Goal: Complete application form

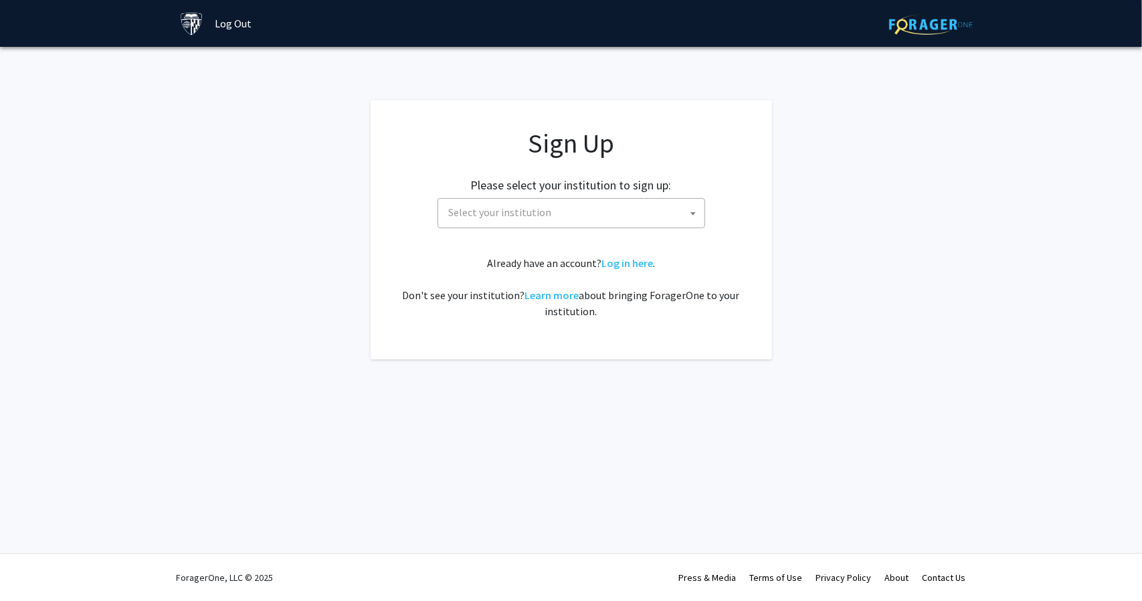
click at [578, 214] on span "Select your institution" at bounding box center [574, 212] width 261 height 27
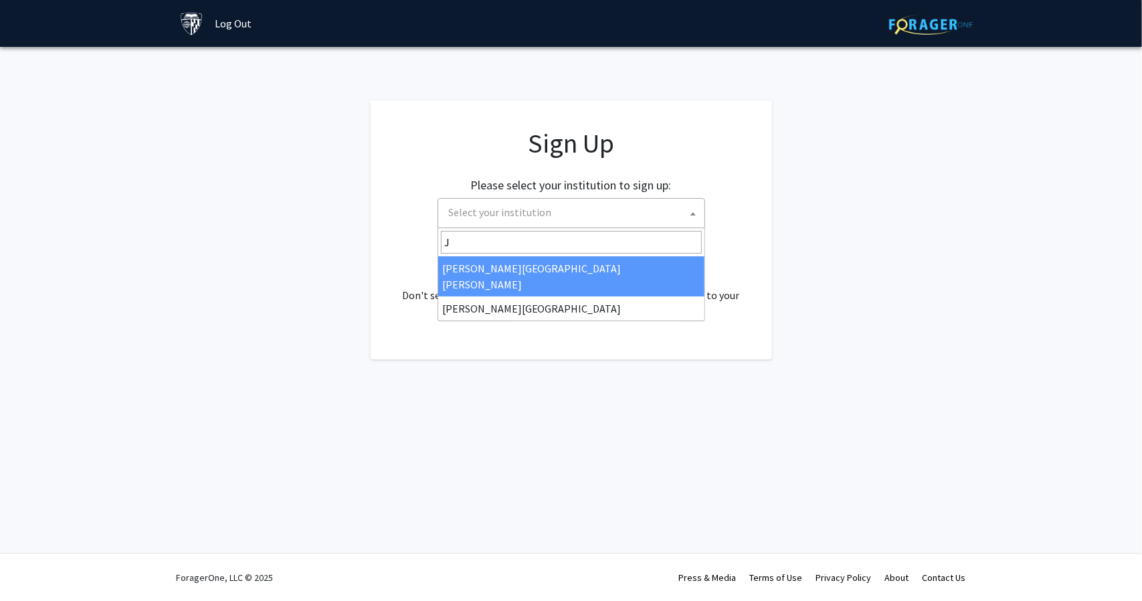
type input "J"
select select "1"
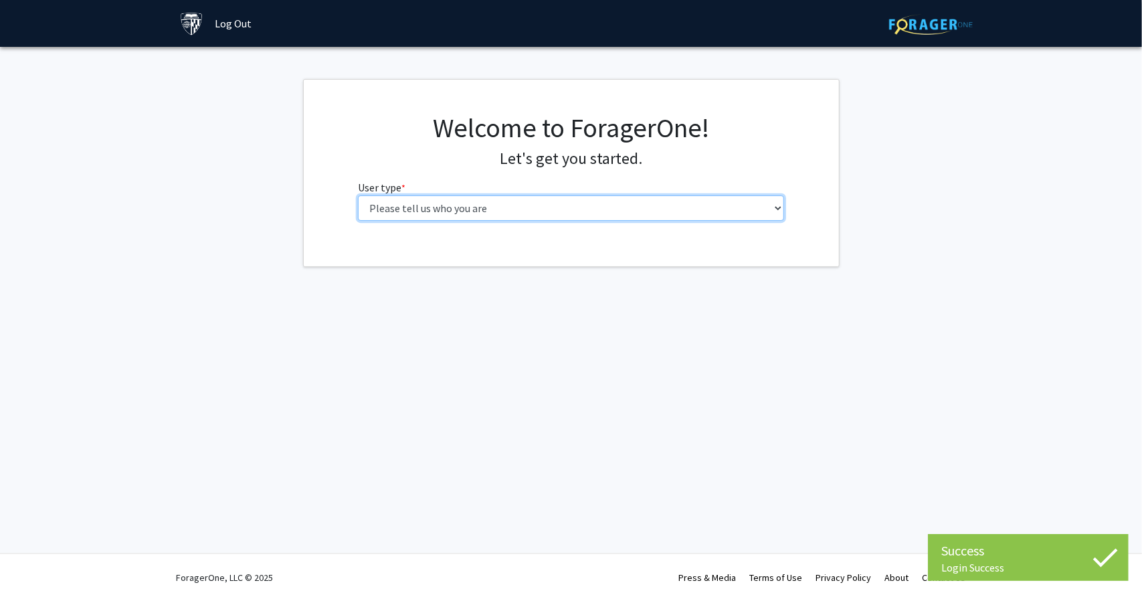
click at [618, 209] on select "Please tell us who you are Undergraduate Student Master's Student Doctoral Cand…" at bounding box center [571, 207] width 426 height 25
select select "2: masters"
click at [358, 195] on select "Please tell us who you are Undergraduate Student Master's Student Doctoral Cand…" at bounding box center [571, 207] width 426 height 25
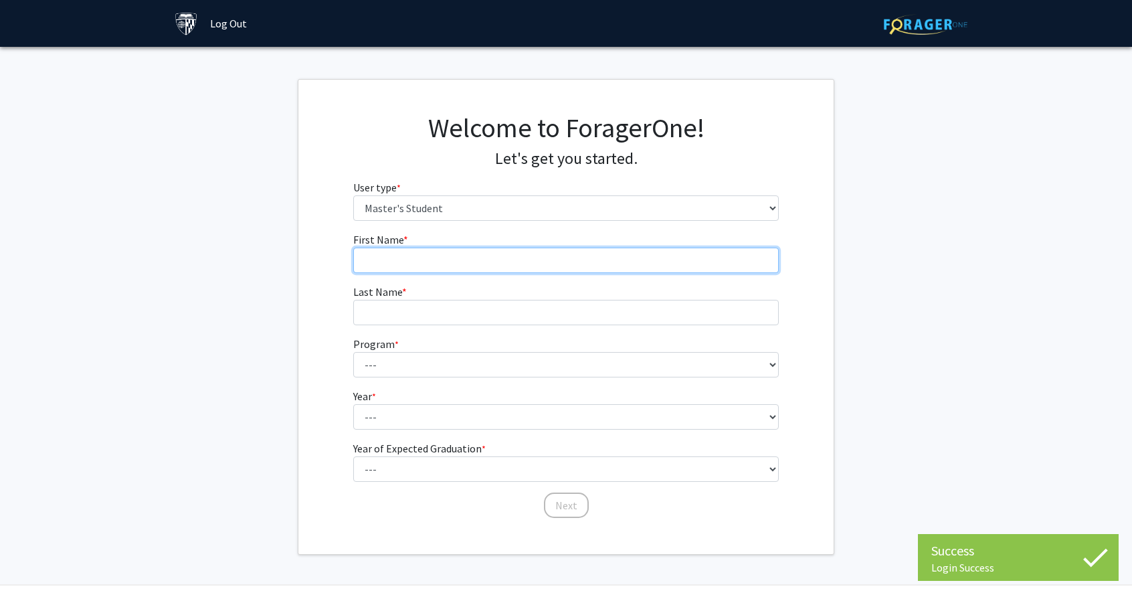
click at [608, 263] on input "First Name * required" at bounding box center [566, 260] width 426 height 25
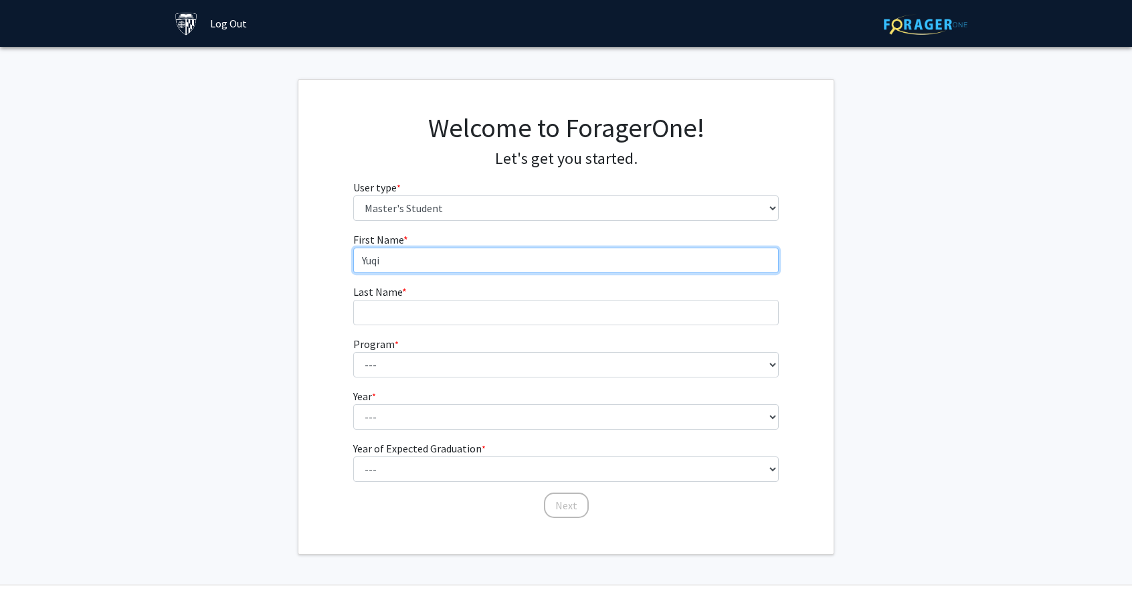
type input "Yuqi"
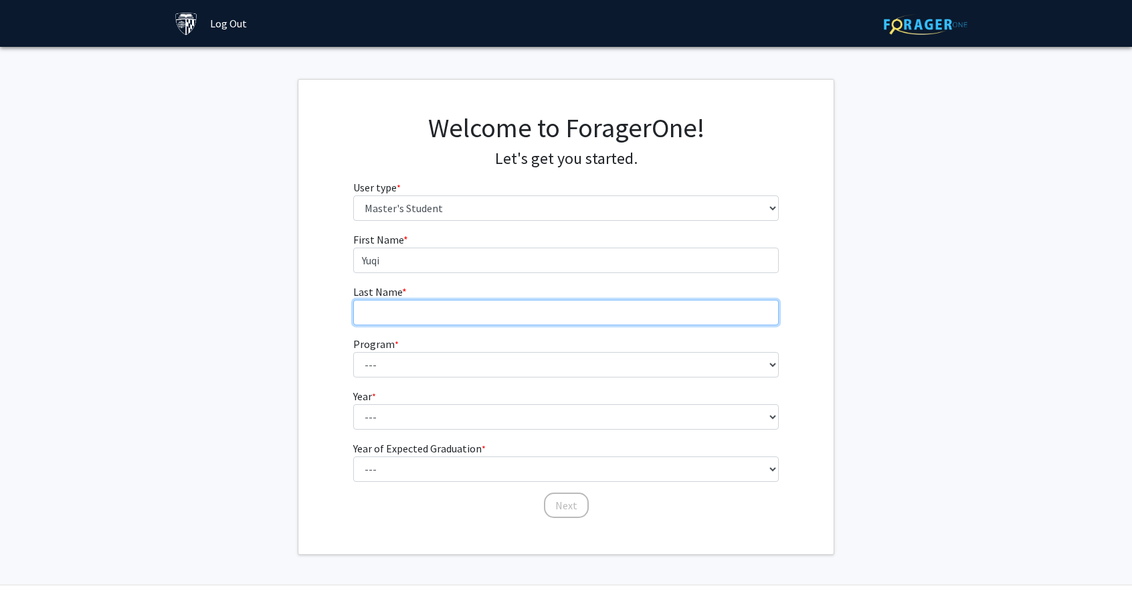
click at [602, 303] on input "Last Name * required" at bounding box center [566, 312] width 426 height 25
type input "Zhang"
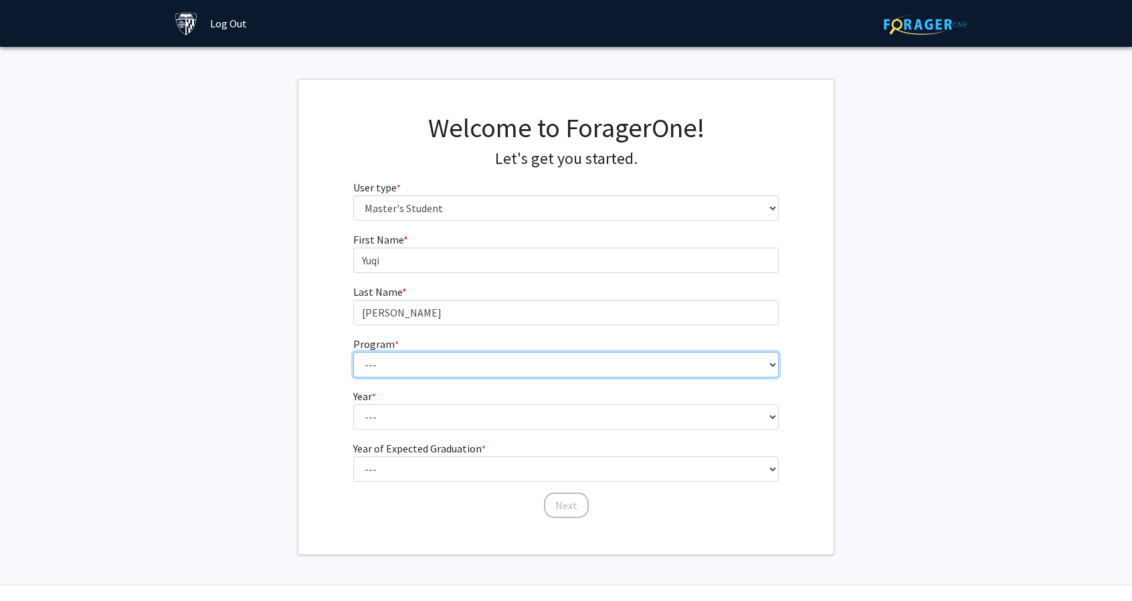
click at [616, 354] on select "--- Anatomy Education Applied and Computational Mathematics Applied Biomedical …" at bounding box center [566, 364] width 426 height 25
select select "7: 6"
click at [353, 352] on select "--- Anatomy Education Applied and Computational Mathematics Applied Biomedical …" at bounding box center [566, 364] width 426 height 25
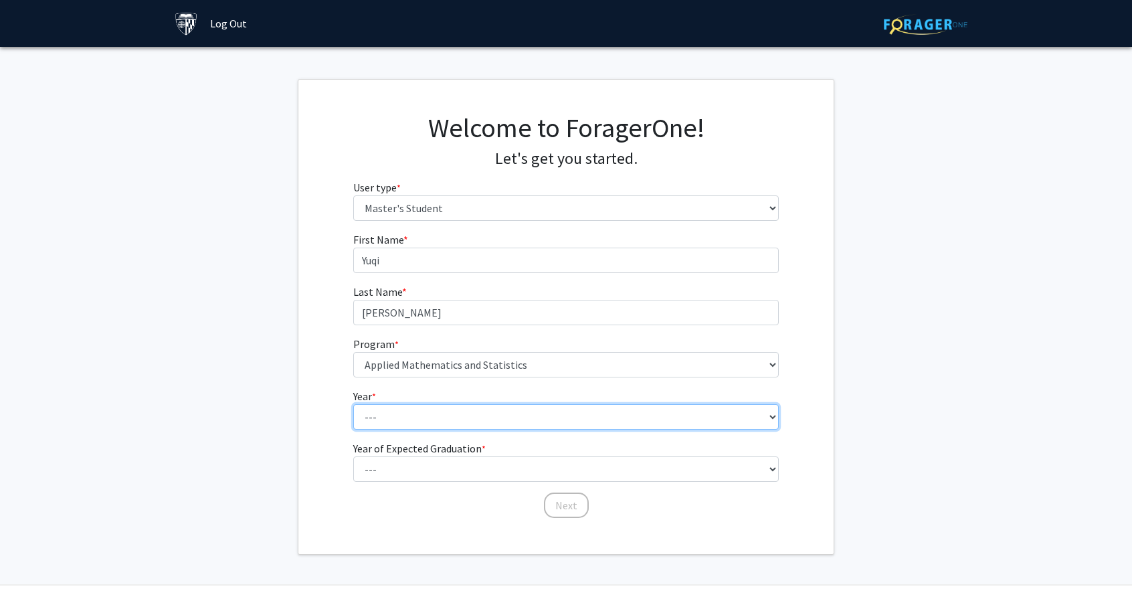
click at [458, 414] on select "--- First Year Second Year" at bounding box center [566, 416] width 426 height 25
select select "2: second_year"
click at [353, 404] on select "--- First Year Second Year" at bounding box center [566, 416] width 426 height 25
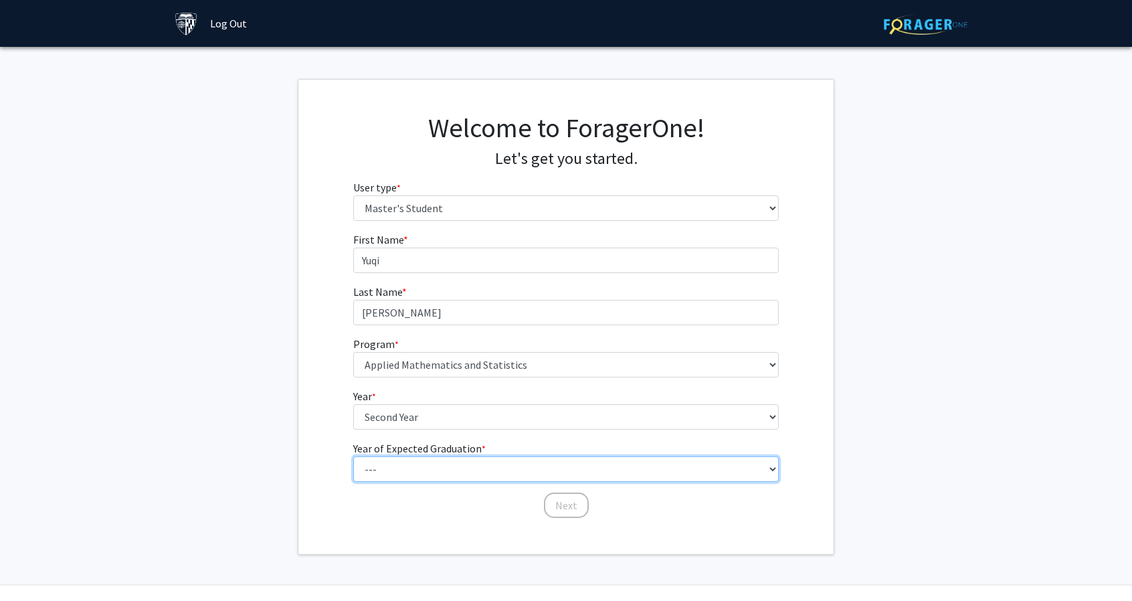
click at [457, 466] on select "--- 2025 2026 2027 2028 2029 2030 2031 2032 2033 2034" at bounding box center [566, 468] width 426 height 25
select select "2: 2026"
click at [353, 456] on select "--- 2025 2026 2027 2028 2029 2030 2031 2032 2033 2034" at bounding box center [566, 468] width 426 height 25
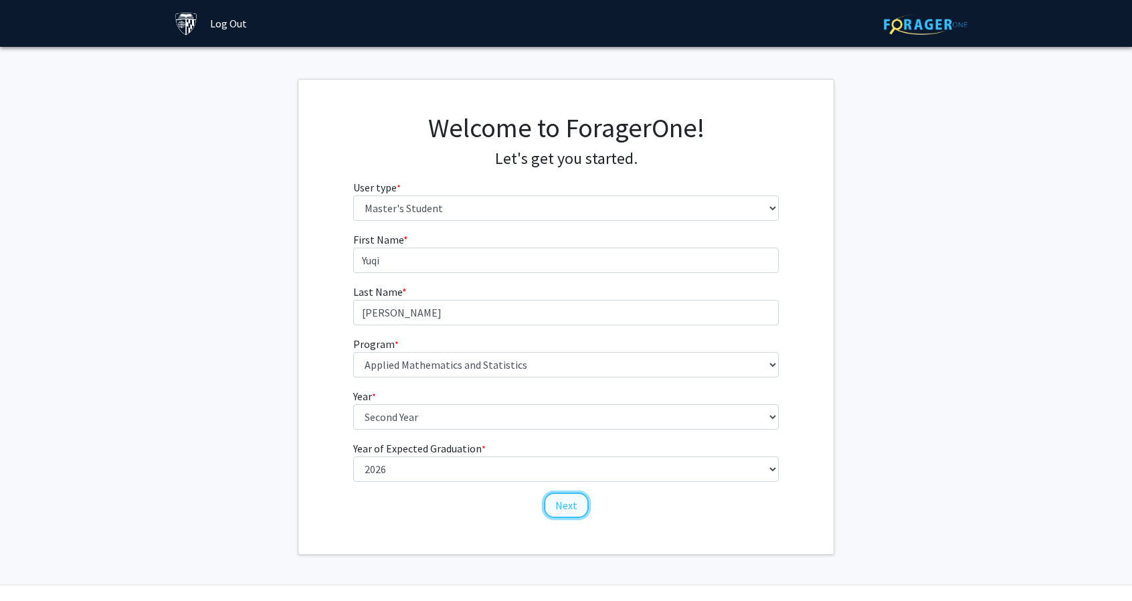
click at [563, 505] on button "Next" at bounding box center [566, 504] width 45 height 25
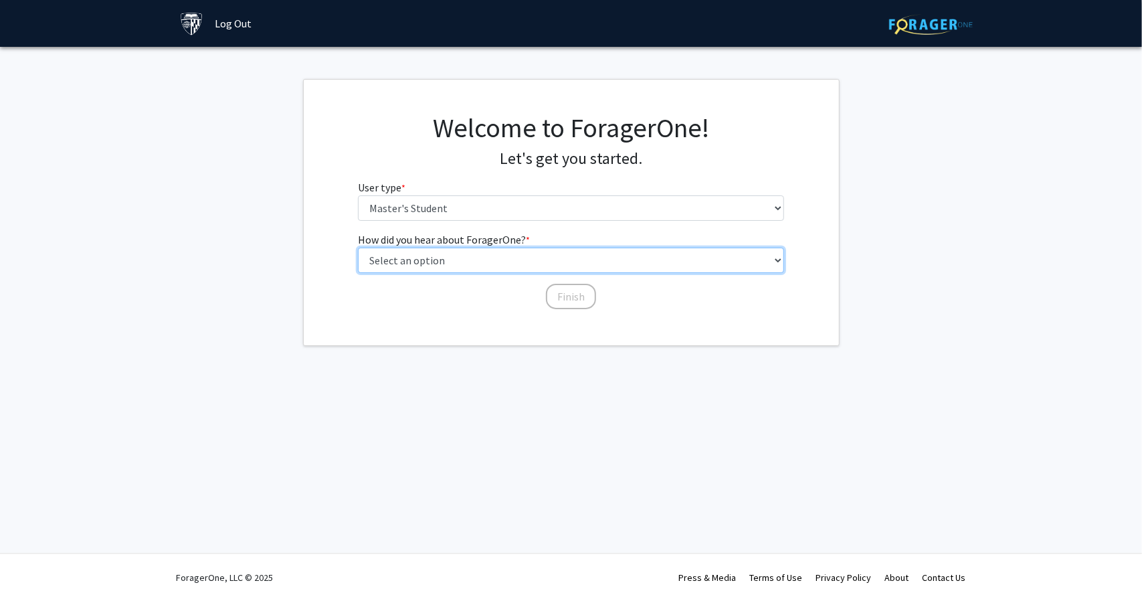
click at [438, 264] on select "Select an option Peer/student recommendation Faculty/staff recommendation Unive…" at bounding box center [571, 260] width 426 height 25
select select "3: university_website"
click at [358, 248] on select "Select an option Peer/student recommendation Faculty/staff recommendation Unive…" at bounding box center [571, 260] width 426 height 25
click at [567, 303] on button "Finish" at bounding box center [571, 296] width 50 height 25
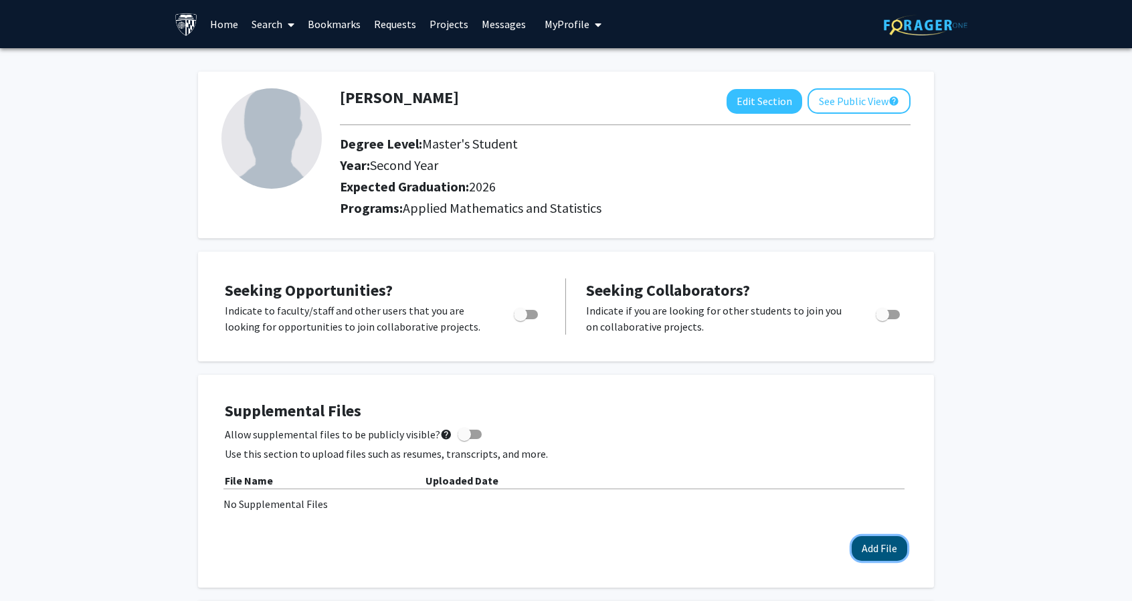
click at [875, 550] on button "Add File" at bounding box center [880, 548] width 56 height 25
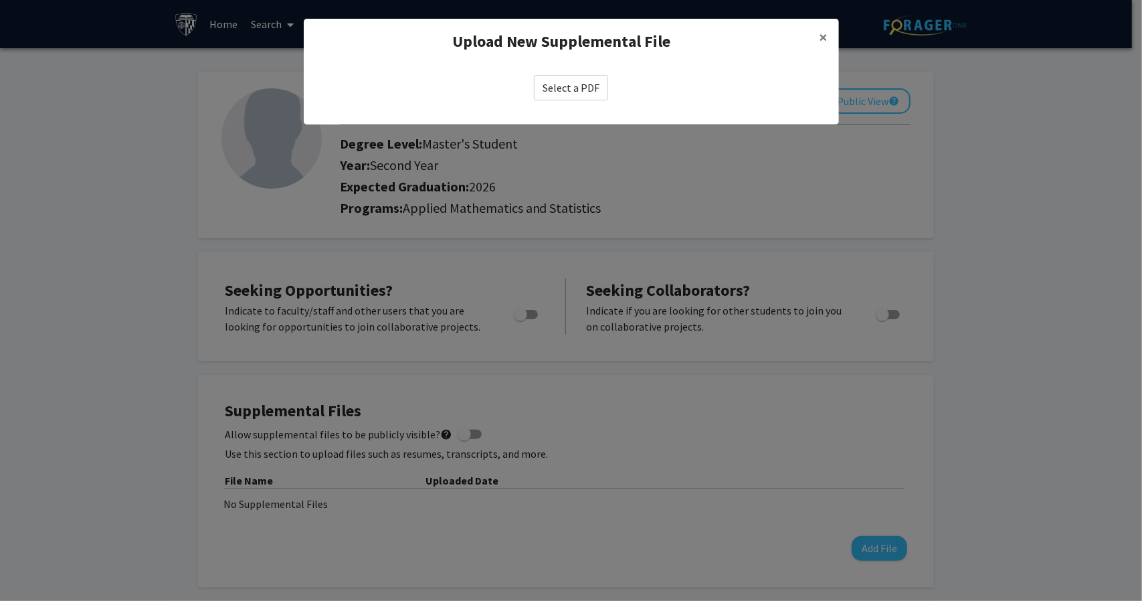
click at [562, 85] on label "Select a PDF" at bounding box center [571, 87] width 74 height 25
click at [0, 0] on input "Select a PDF" at bounding box center [0, 0] width 0 height 0
click at [823, 43] on span "×" at bounding box center [824, 37] width 9 height 21
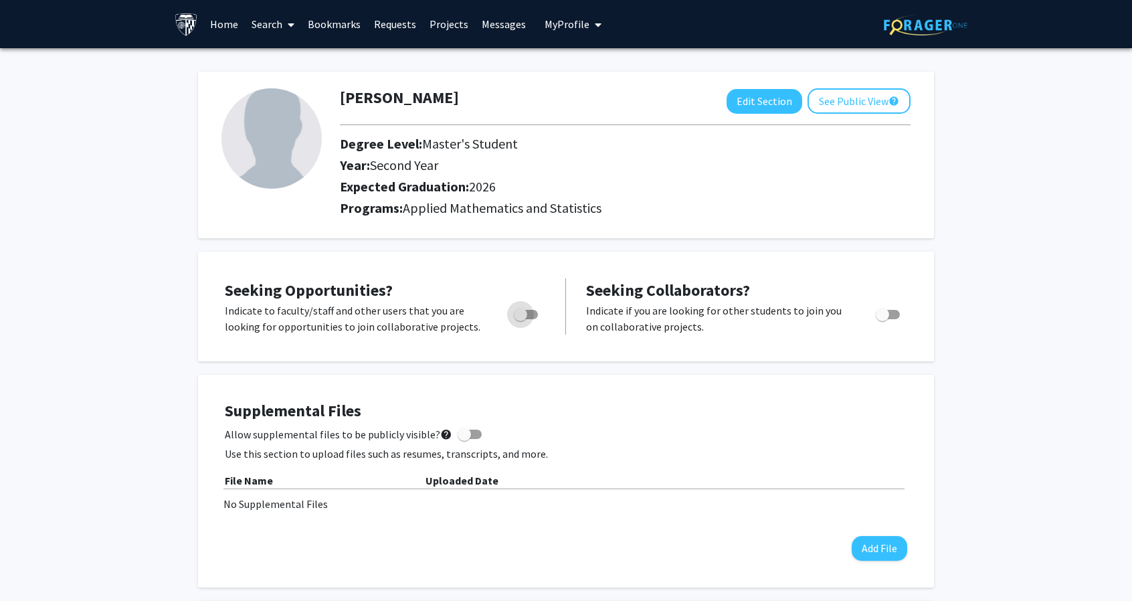
click at [525, 317] on span "Toggle" at bounding box center [520, 314] width 13 height 13
click at [521, 319] on input "Are you actively seeking opportunities?" at bounding box center [520, 319] width 1 height 1
checkbox input "true"
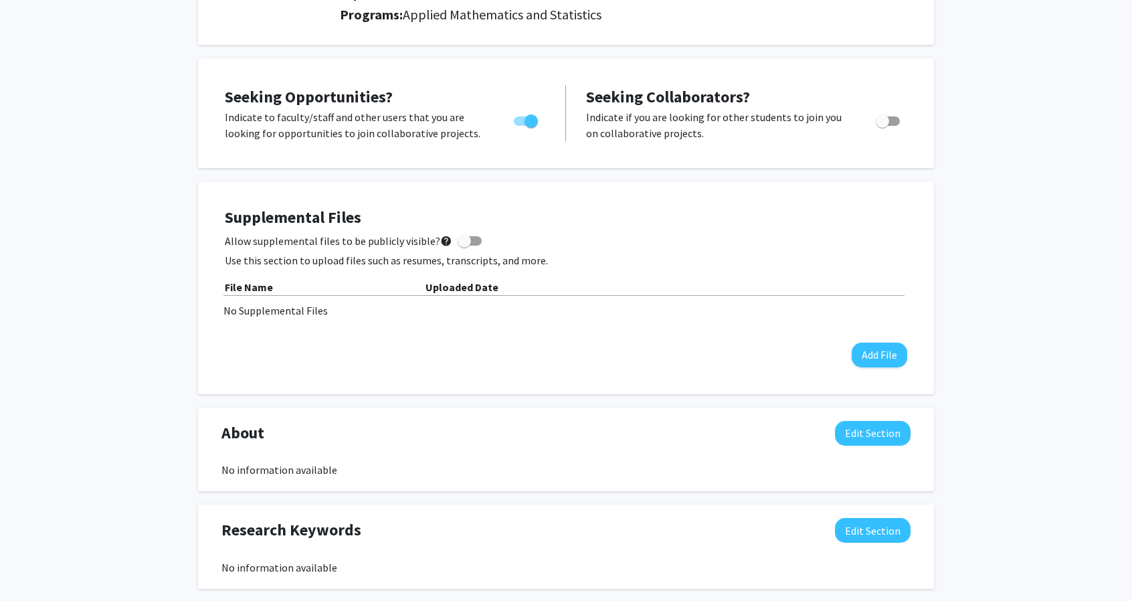
scroll to position [268, 0]
